Goal: Navigation & Orientation: Find specific page/section

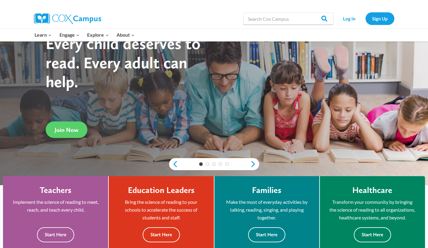
scroll to position [43, 0]
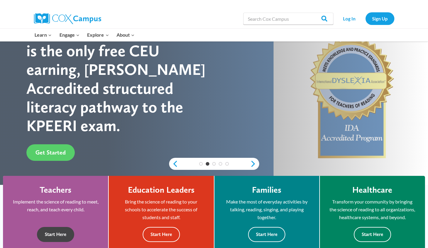
click at [65, 230] on button "Start Here" at bounding box center [55, 234] width 37 height 15
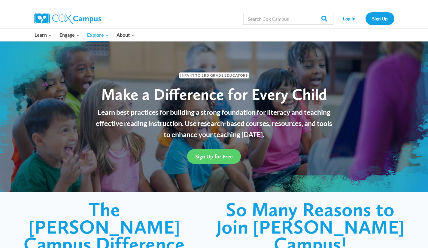
click at [0, 0] on link "Coaching" at bounding box center [0, 0] width 0 height 0
